Goal: Information Seeking & Learning: Learn about a topic

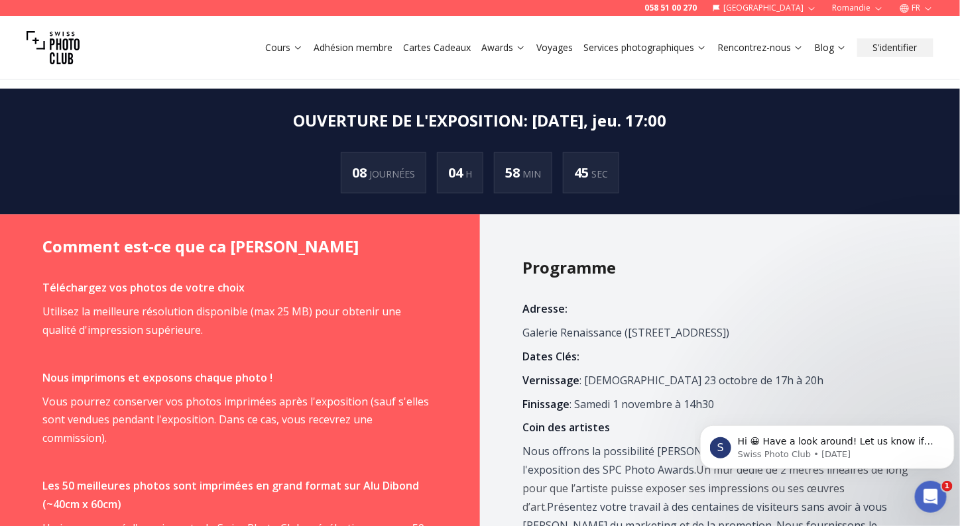
scroll to position [618, 0]
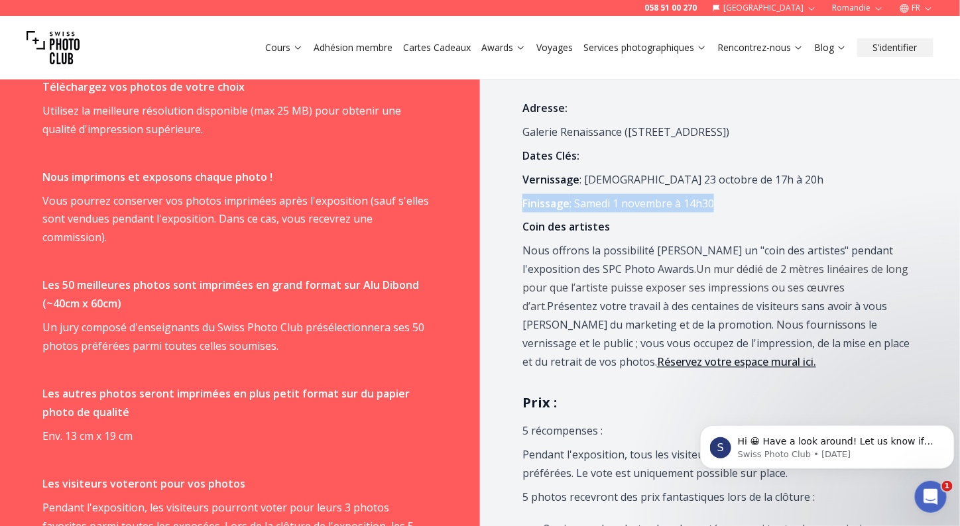
drag, startPoint x: 724, startPoint y: 204, endPoint x: 494, endPoint y: 207, distance: 230.7
click at [927, 6] on icon "button" at bounding box center [928, 8] width 10 height 10
click at [913, 63] on link "en" at bounding box center [916, 61] width 27 height 16
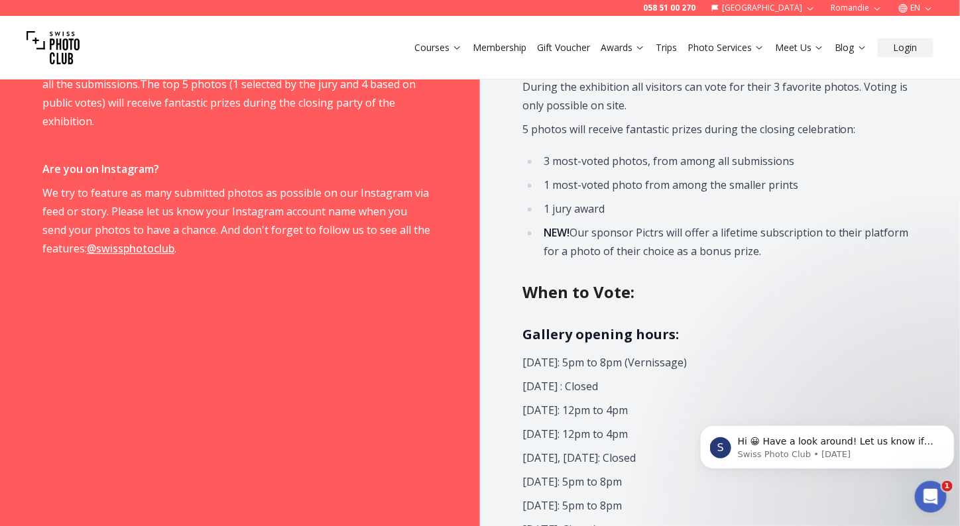
scroll to position [1237, 0]
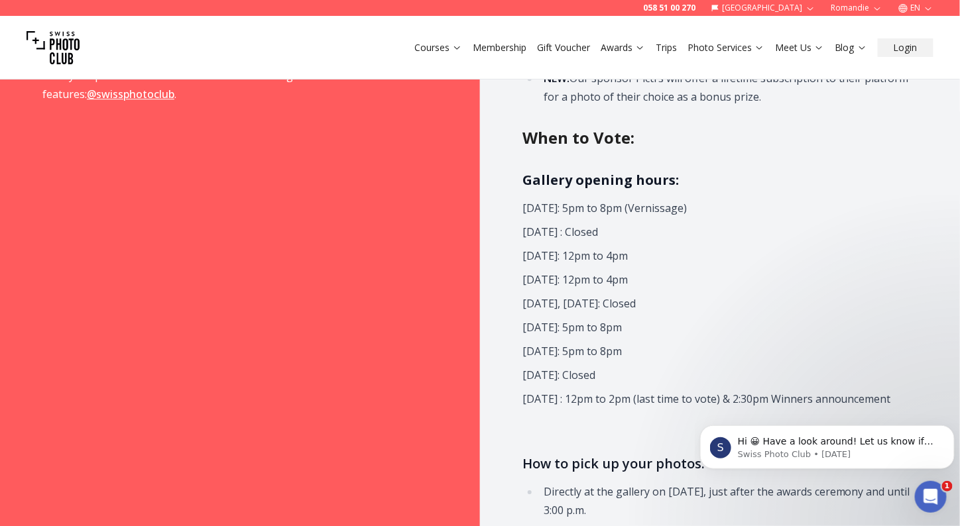
drag, startPoint x: 685, startPoint y: 378, endPoint x: 504, endPoint y: 375, distance: 181.0
click at [504, 375] on div "Program Address: [GEOGRAPHIC_DATA][STREET_ADDRESS] Key Dates: Vernissage: [DATE…" at bounding box center [720, 78] width 480 height 1212
drag, startPoint x: 526, startPoint y: 280, endPoint x: 711, endPoint y: 274, distance: 184.4
click at [711, 274] on p "[DATE]: 12pm to 4pm" at bounding box center [716, 279] width 388 height 19
drag, startPoint x: 518, startPoint y: 249, endPoint x: 725, endPoint y: 262, distance: 207.2
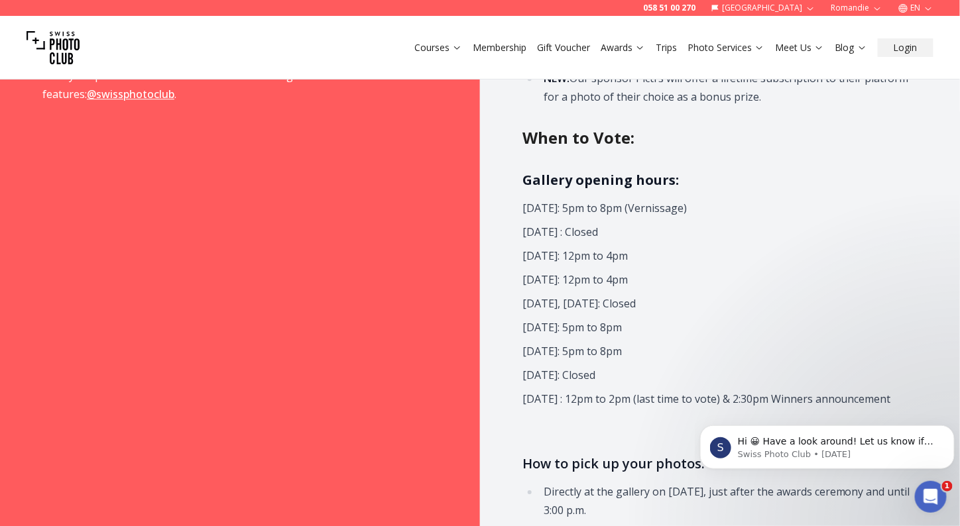
click at [725, 262] on div "Program Address: [GEOGRAPHIC_DATA][STREET_ADDRESS] Key Dates: Vernissage: [DATE…" at bounding box center [720, 78] width 480 height 1212
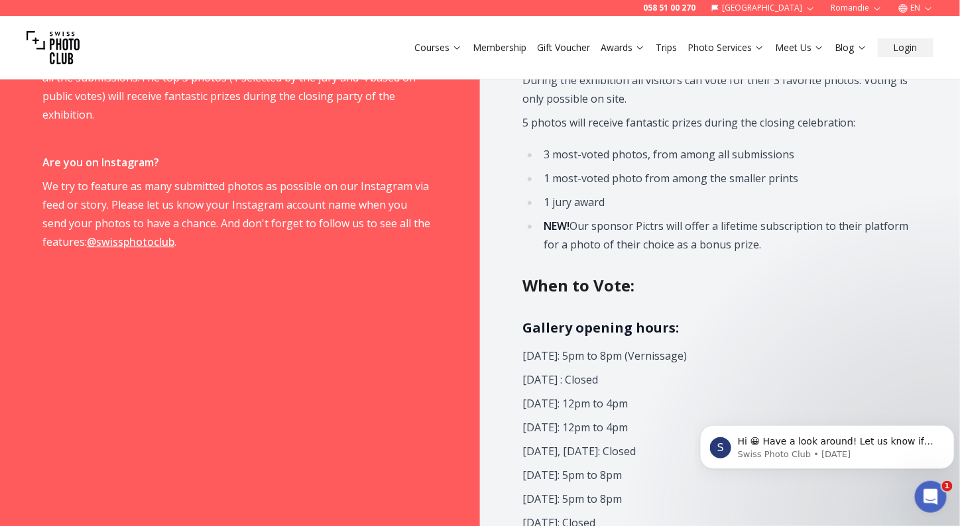
scroll to position [928, 0]
